Goal: Information Seeking & Learning: Find contact information

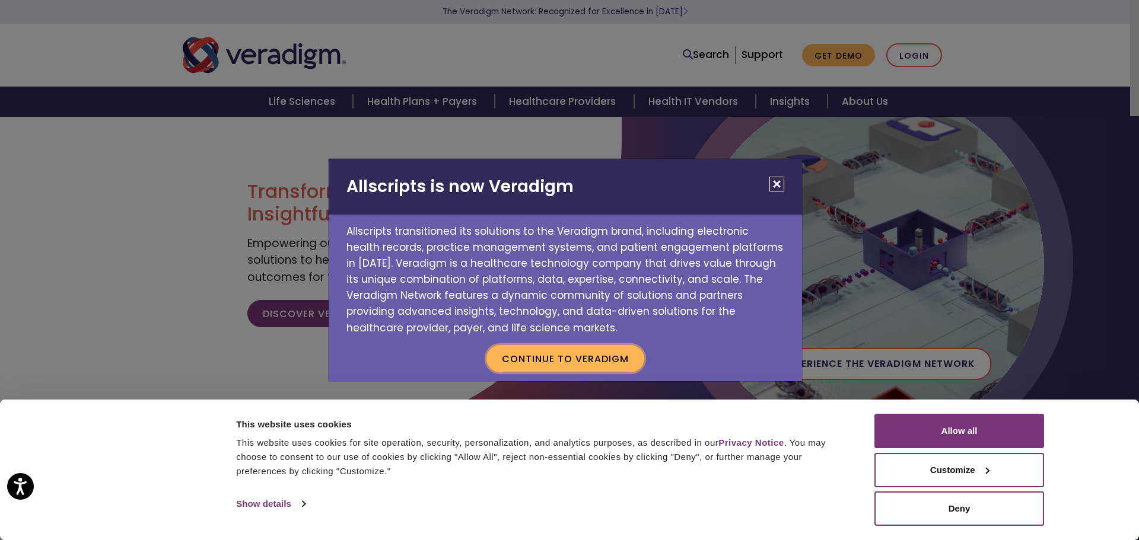
click at [596, 354] on button "Continue to Veradigm" at bounding box center [565, 358] width 158 height 27
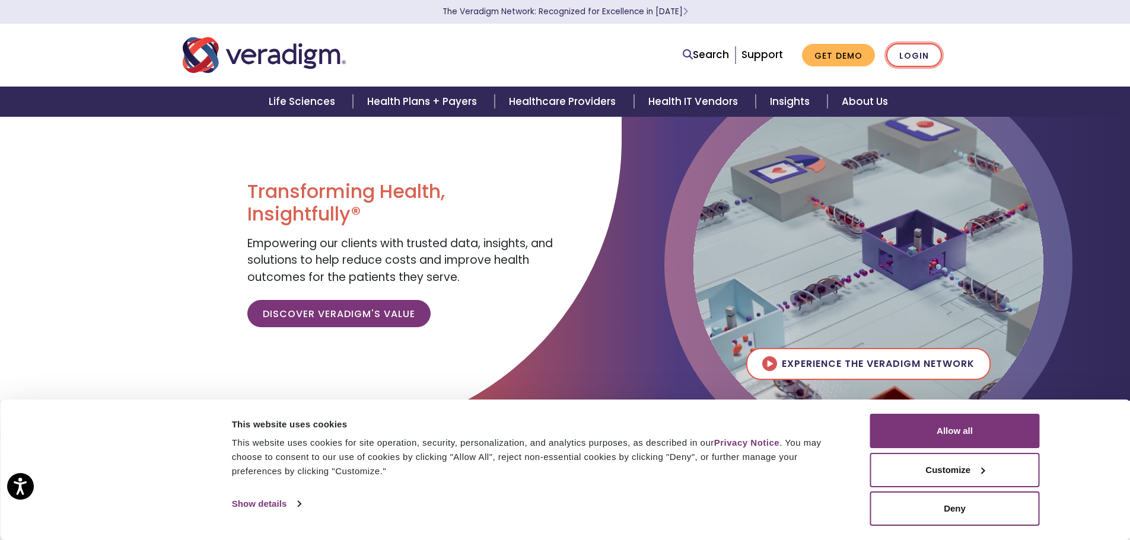
drag, startPoint x: 922, startPoint y: 52, endPoint x: 920, endPoint y: 61, distance: 9.8
click at [922, 52] on link "Login" at bounding box center [914, 55] width 56 height 24
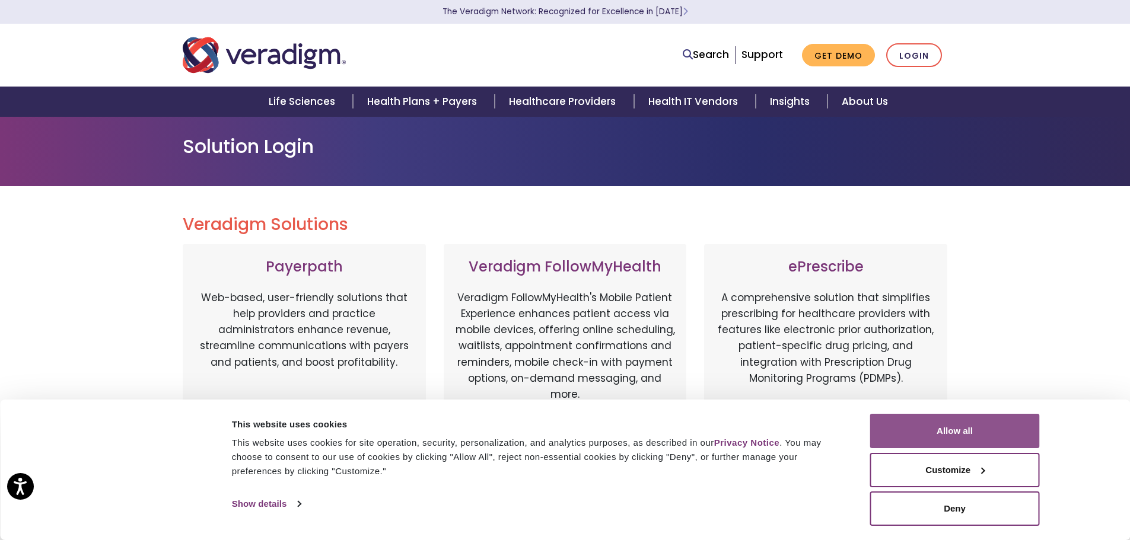
click at [1008, 426] on button "Allow all" at bounding box center [955, 431] width 170 height 34
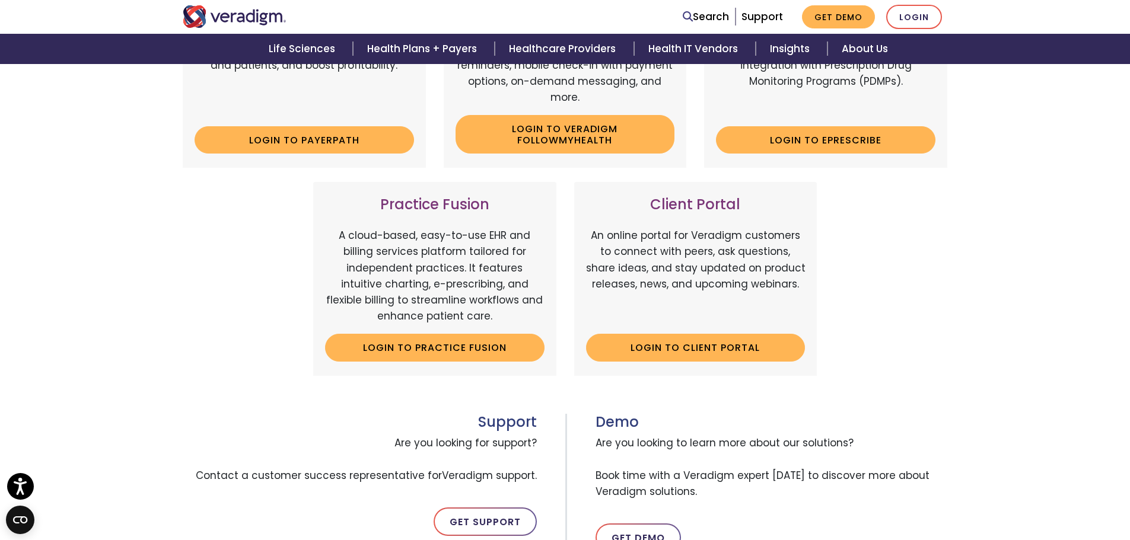
scroll to position [415, 0]
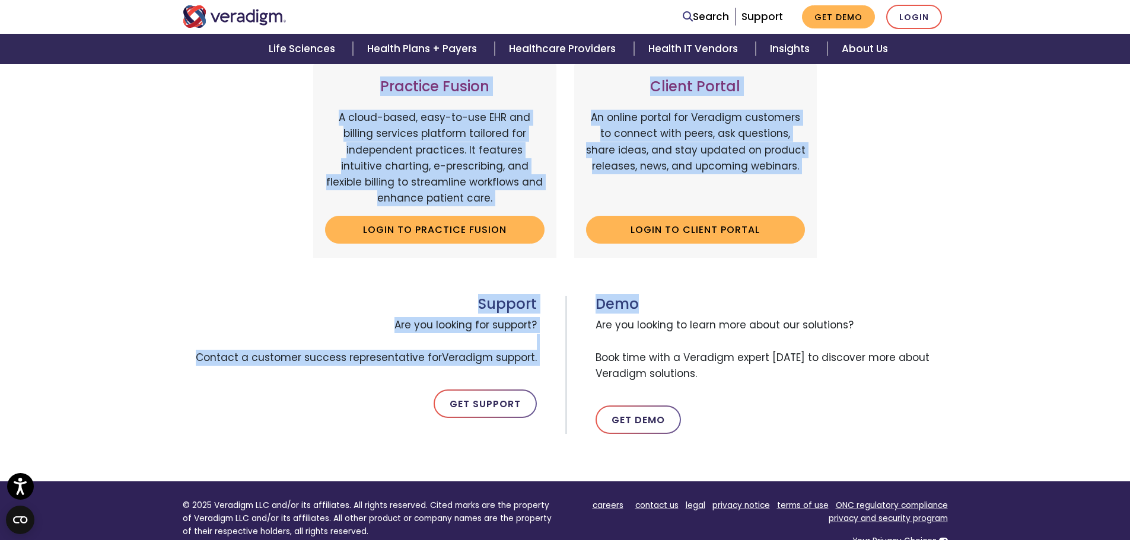
drag, startPoint x: 1060, startPoint y: 286, endPoint x: 1054, endPoint y: 207, distance: 79.7
click at [1054, 207] on div "Veradigm Solutions Payerpath Web-based, user-friendly solutions that help provi…" at bounding box center [565, 126] width 1130 height 710
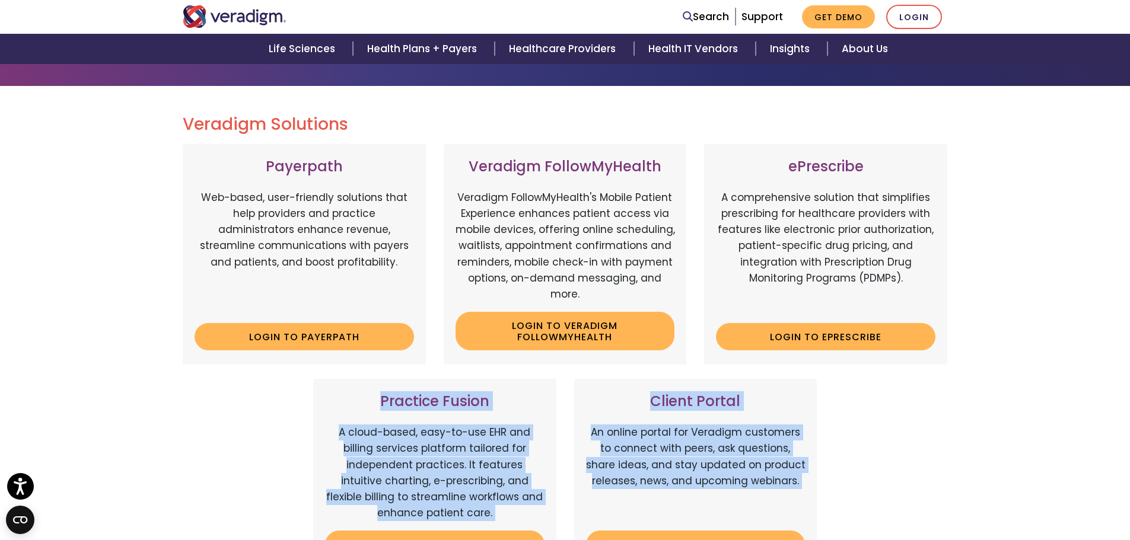
scroll to position [0, 0]
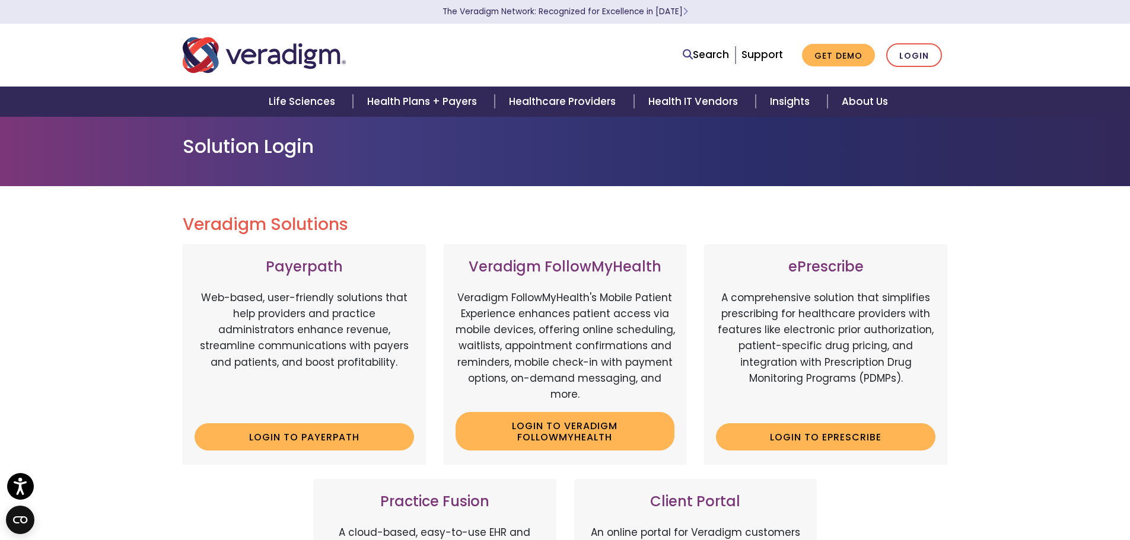
click at [1016, 297] on div "Veradigm Solutions Payerpath Web-based, user-friendly solutions that help provi…" at bounding box center [565, 541] width 1130 height 710
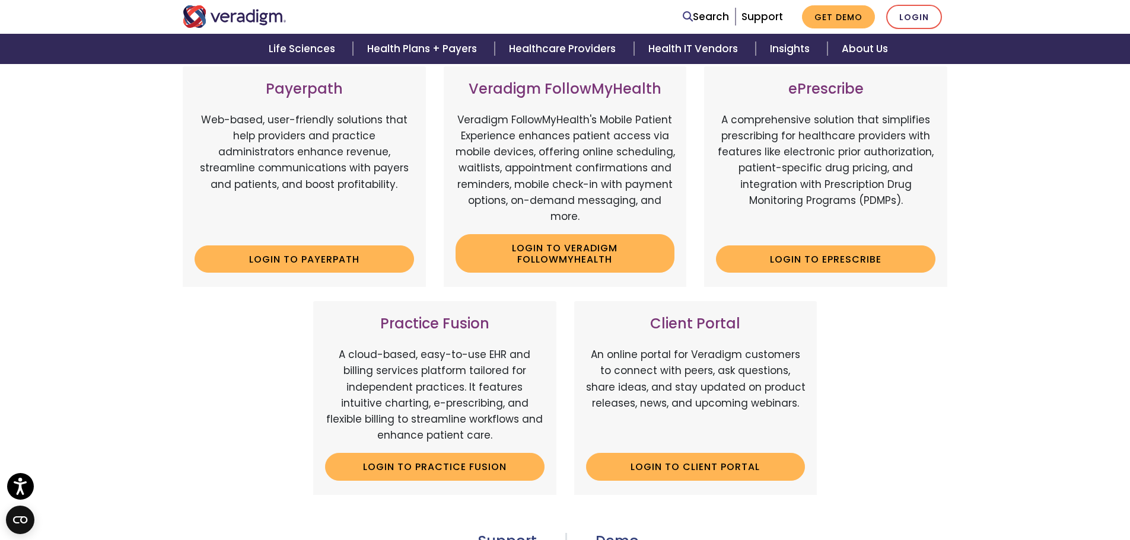
click at [1017, 289] on div "Veradigm Solutions Payerpath Web-based, user-friendly solutions that help provi…" at bounding box center [565, 363] width 1130 height 710
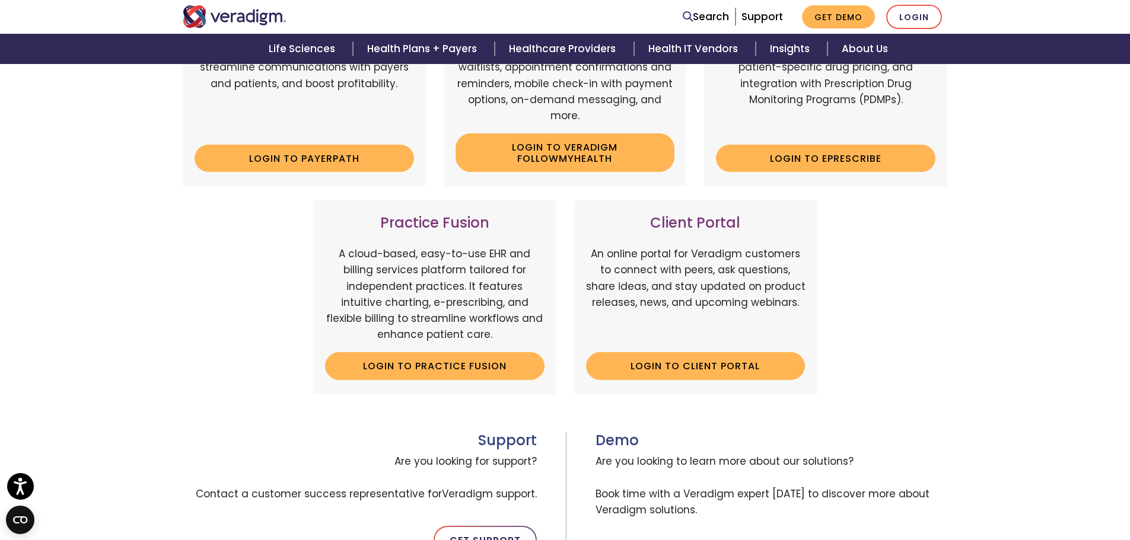
scroll to position [297, 0]
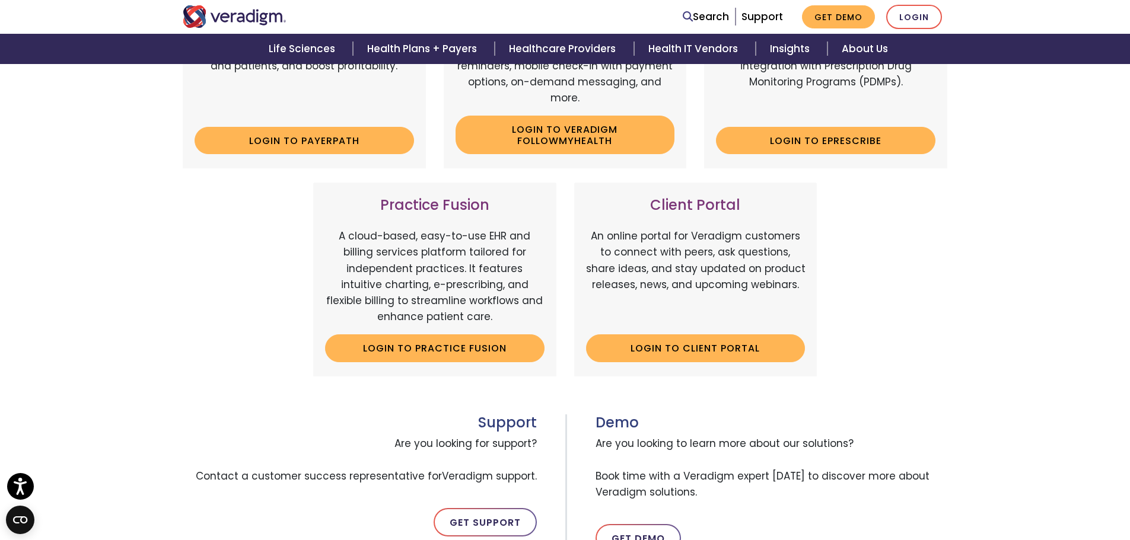
click at [686, 256] on p "An online portal for Veradigm customers to connect with peers, ask questions, s…" at bounding box center [695, 276] width 219 height 97
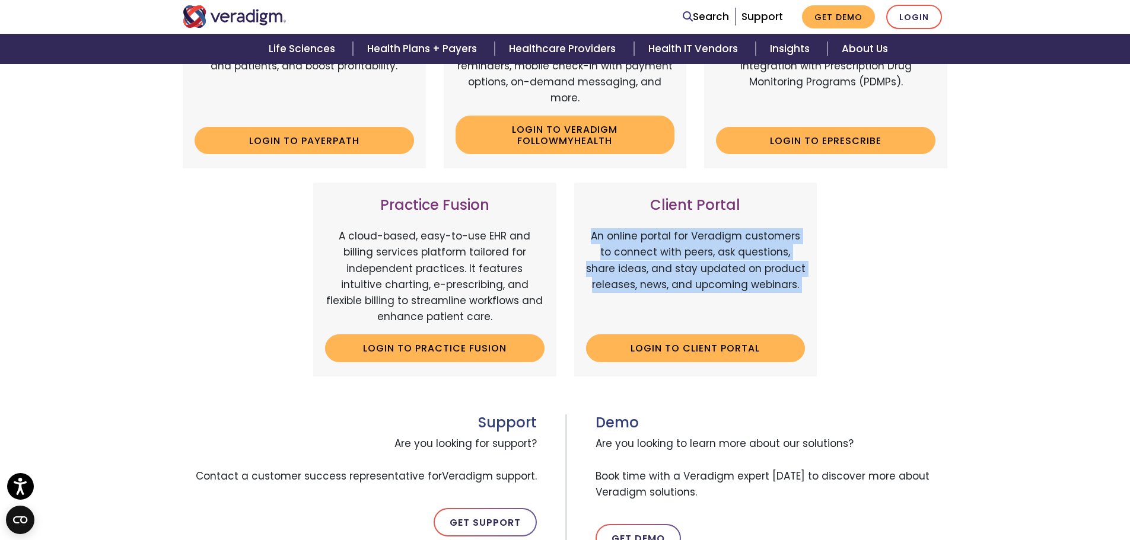
click at [686, 256] on p "An online portal for Veradigm customers to connect with peers, ask questions, s…" at bounding box center [695, 276] width 219 height 97
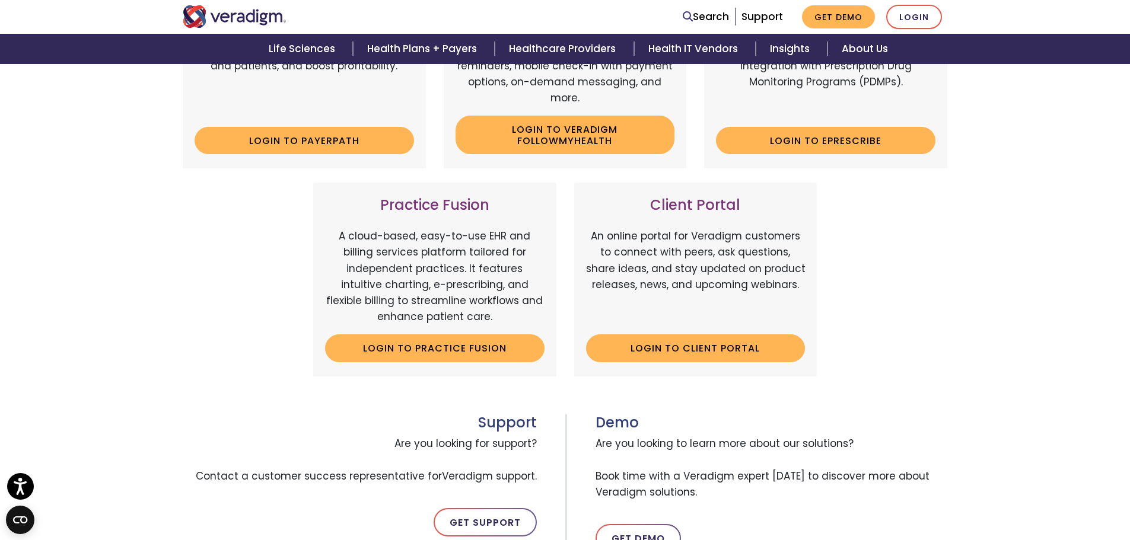
click at [1091, 307] on div "Veradigm Solutions Payerpath Web-based, user-friendly solutions that help provi…" at bounding box center [565, 245] width 1130 height 710
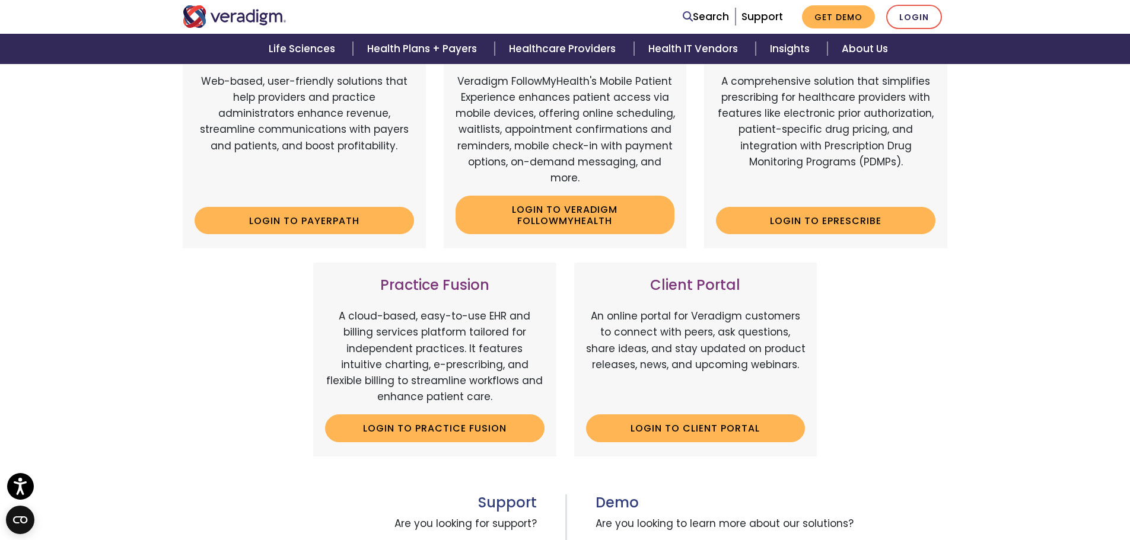
scroll to position [77, 0]
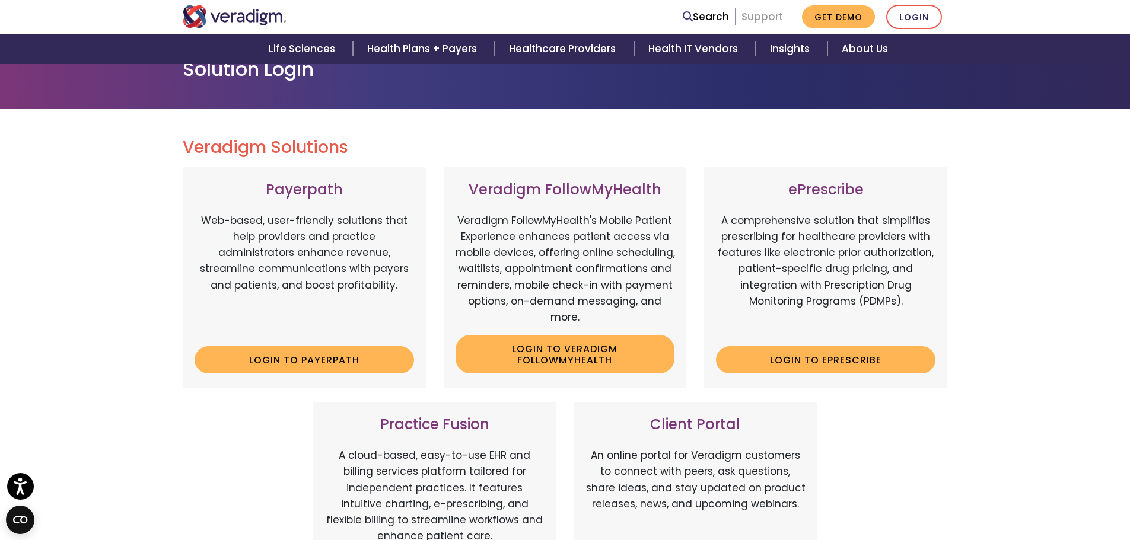
click at [770, 18] on link "Support" at bounding box center [762, 16] width 42 height 14
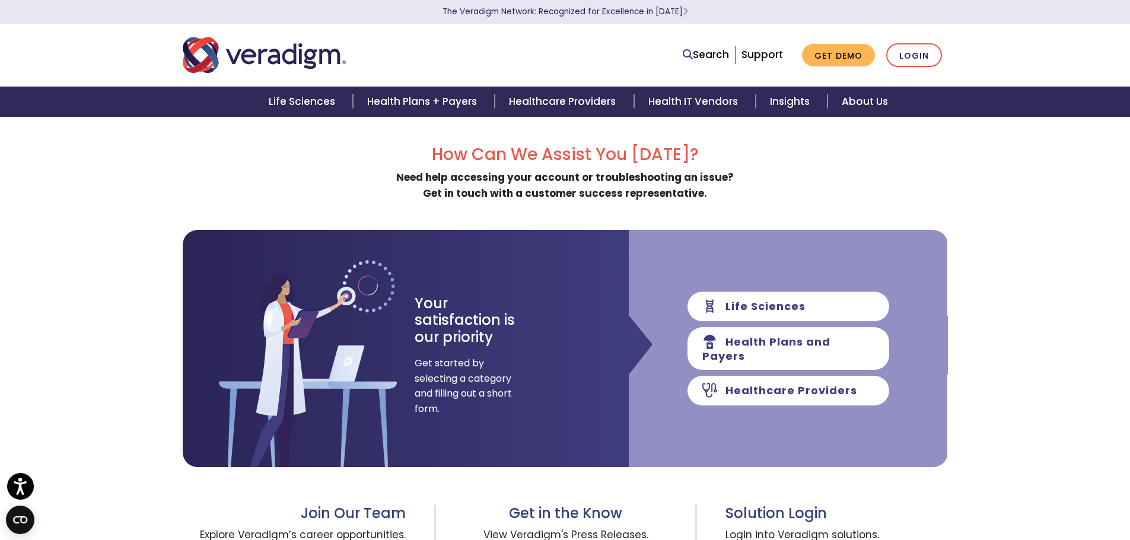
drag, startPoint x: 1045, startPoint y: 302, endPoint x: 1051, endPoint y: 307, distance: 7.6
click at [1050, 307] on div "How Can We Assist You [DATE]? Need help accessing your account or troubleshooti…" at bounding box center [565, 452] width 1130 height 672
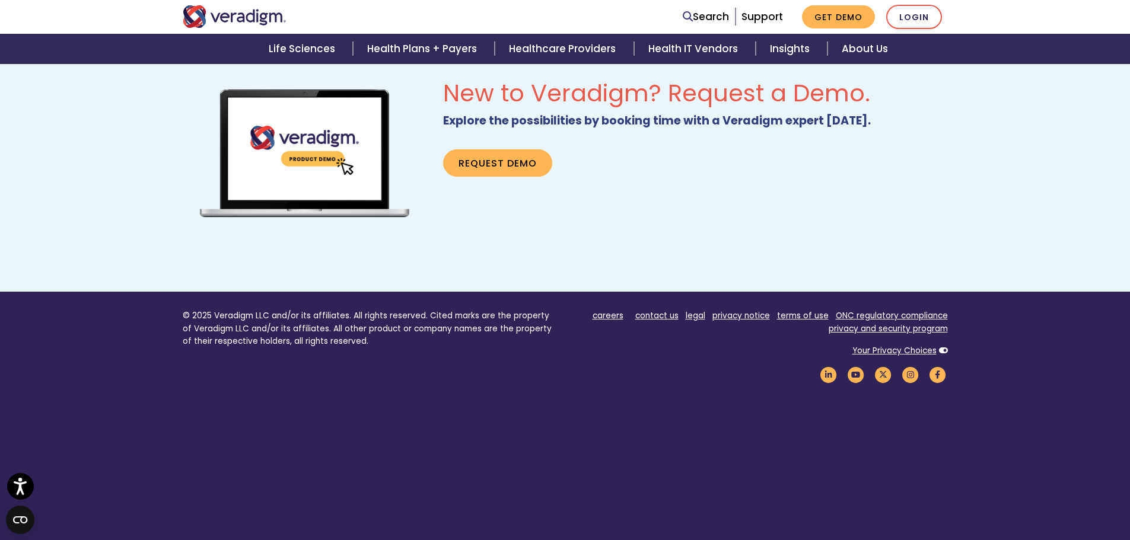
scroll to position [771, 0]
